Goal: Ask a question: Seek information or help from site administrators or community

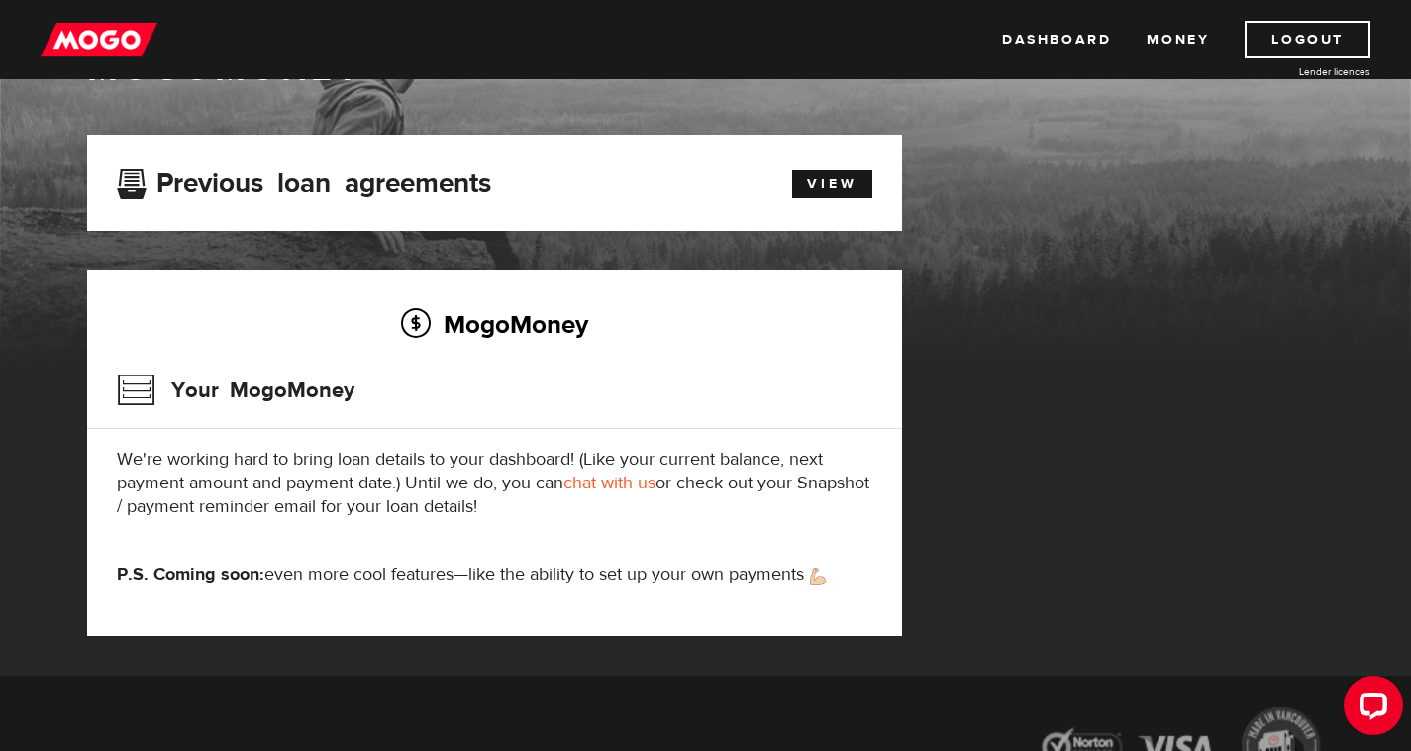
scroll to position [141, 0]
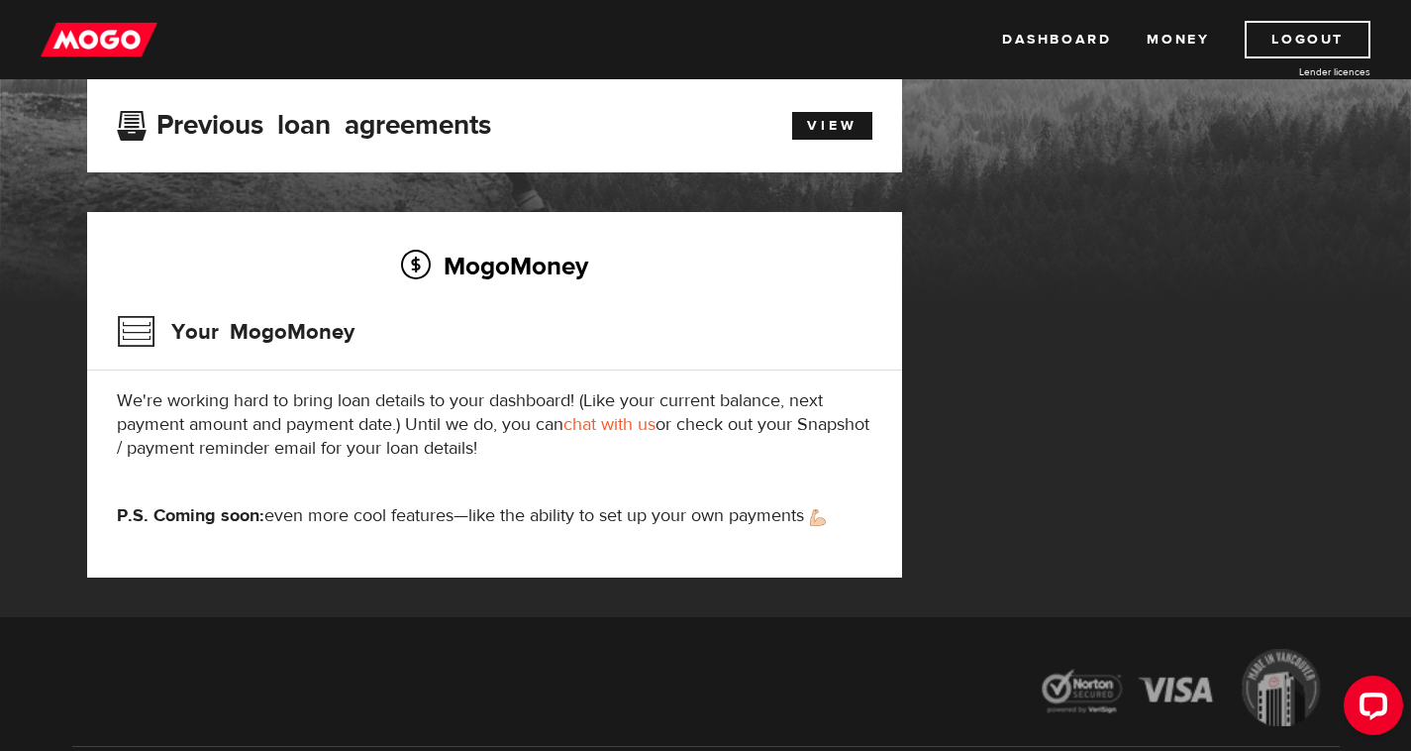
drag, startPoint x: 688, startPoint y: 202, endPoint x: 786, endPoint y: 142, distance: 115.1
click at [786, 142] on div "MogoMoney MogoMoney Your MogoMoney application Expired Your MogoMoney credit de…" at bounding box center [705, 278] width 1411 height 678
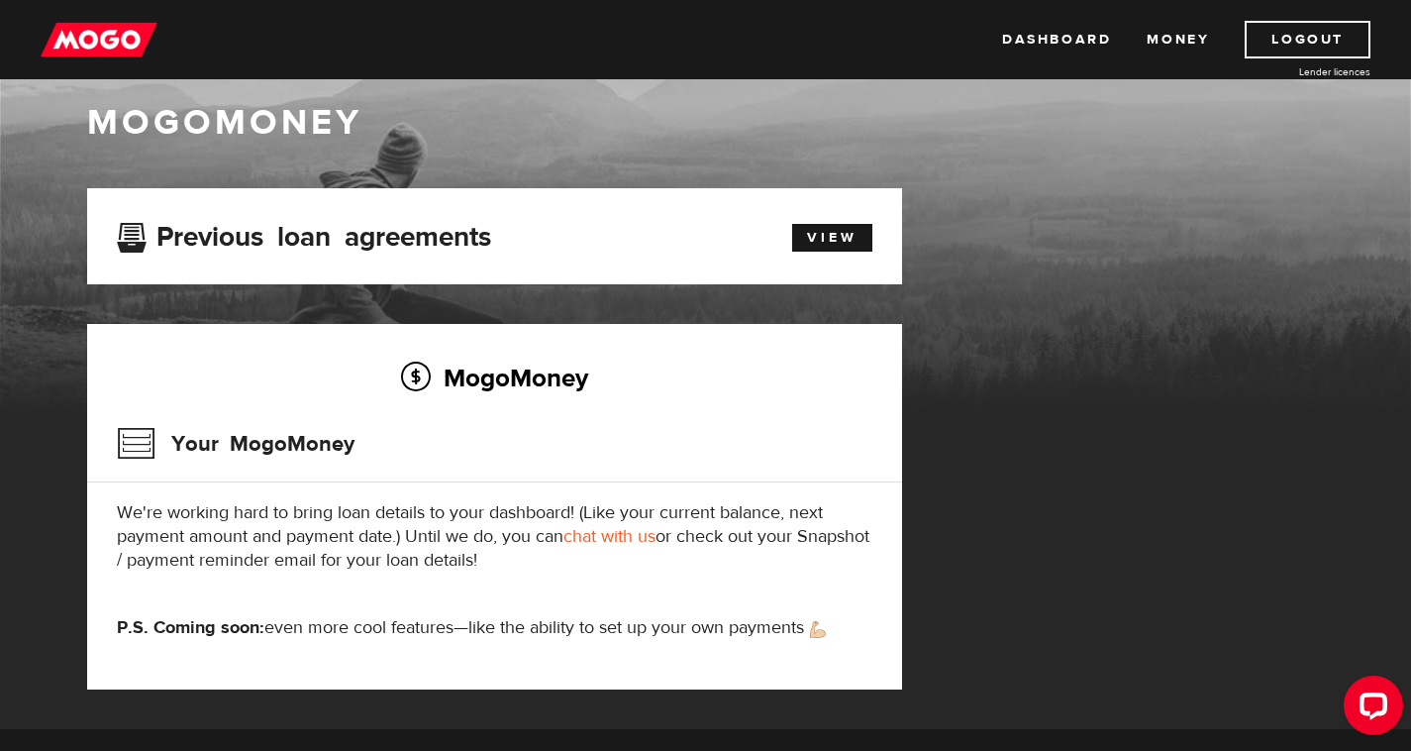
scroll to position [22, 0]
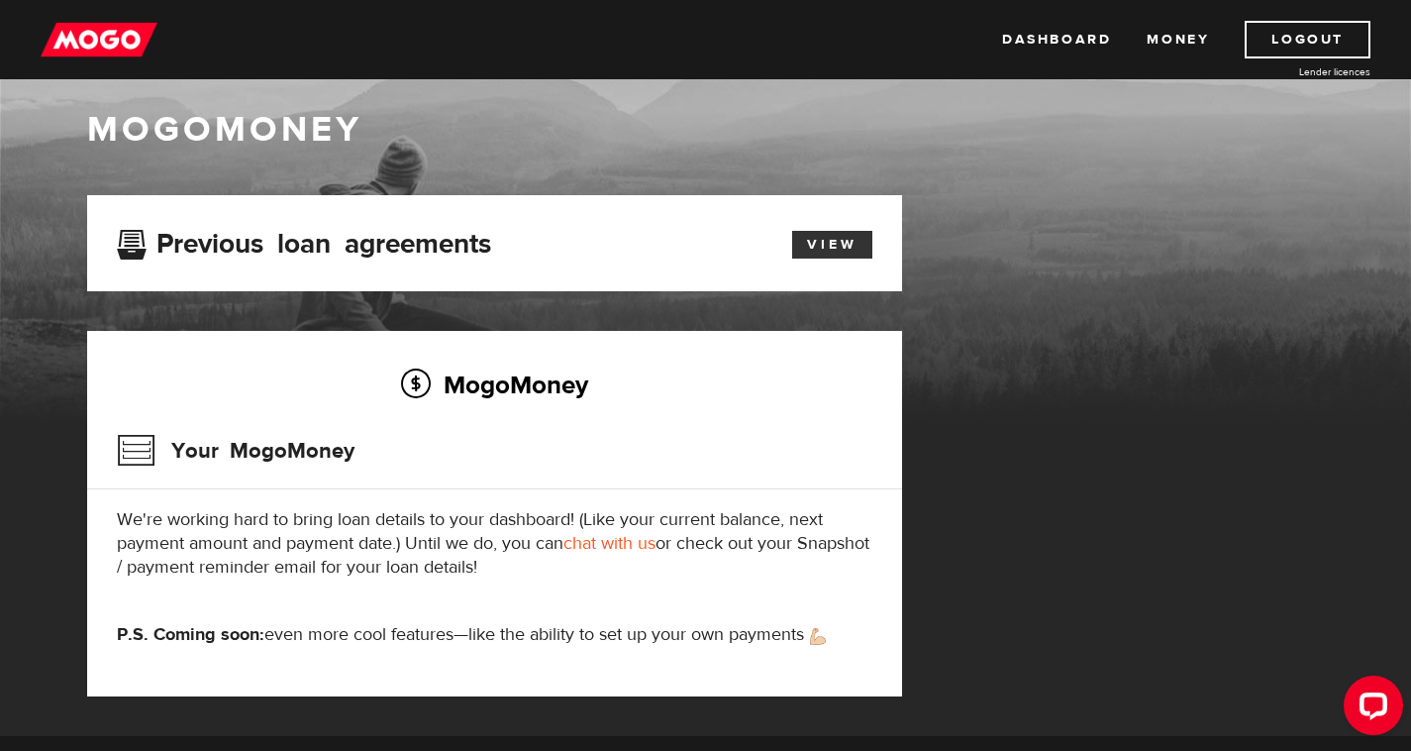
click at [809, 238] on link "View" at bounding box center [832, 245] width 80 height 28
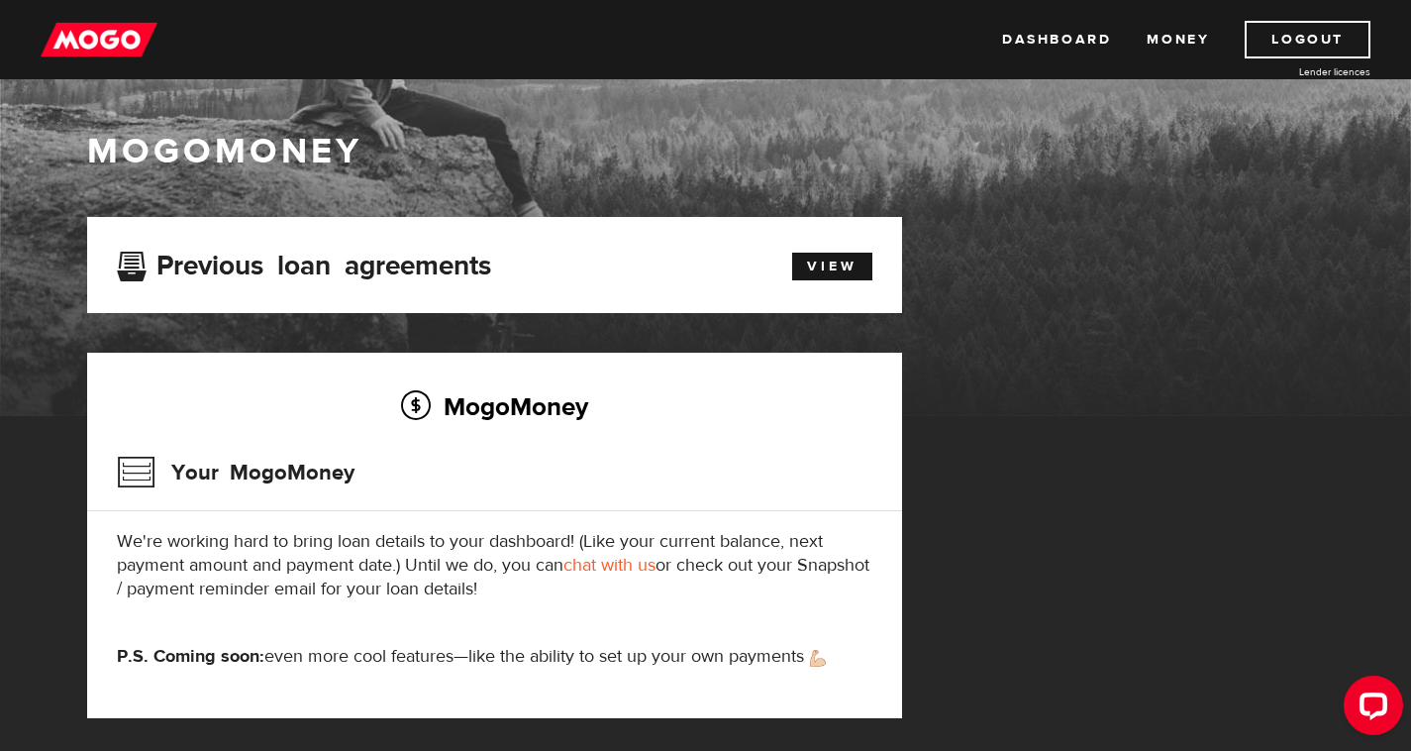
scroll to position [284, 0]
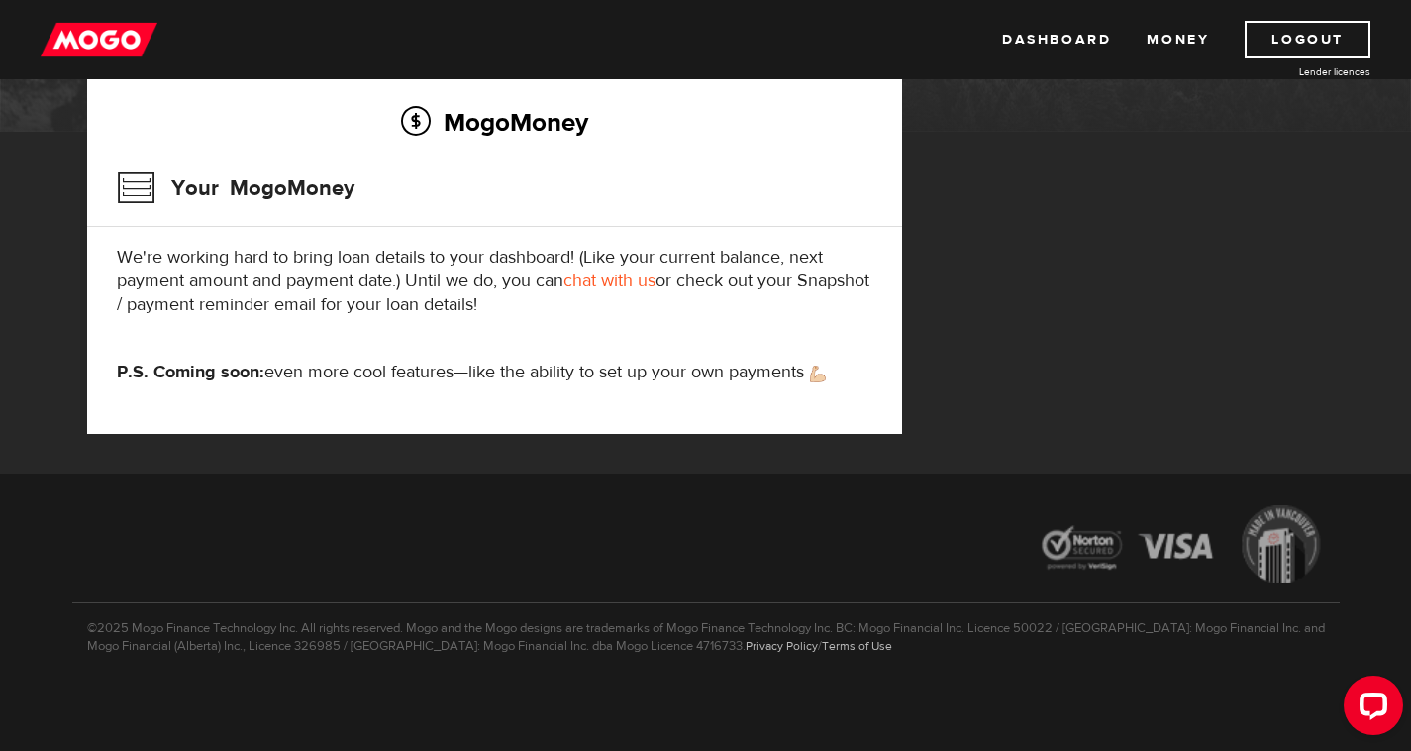
click at [646, 279] on link "chat with us" at bounding box center [609, 280] width 92 height 23
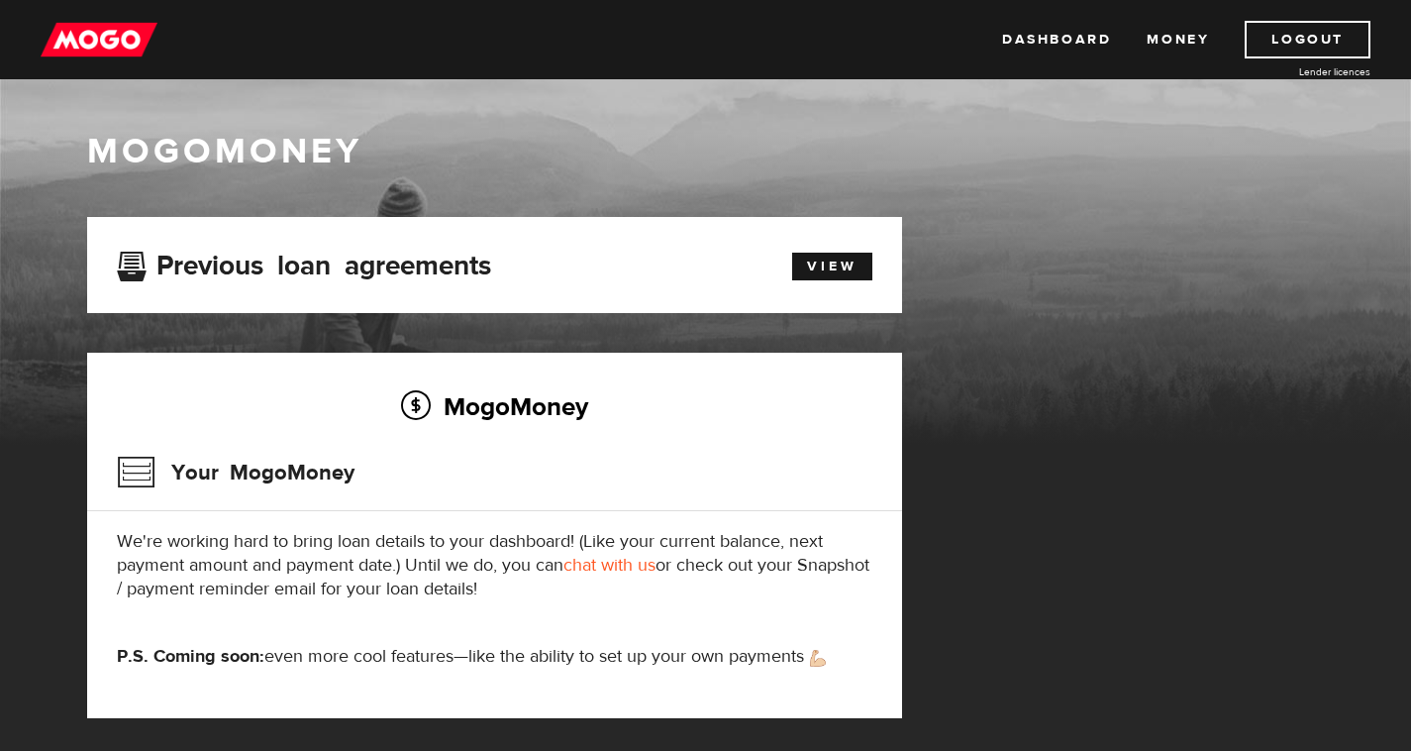
scroll to position [82, 0]
